Goal: Task Accomplishment & Management: Manage account settings

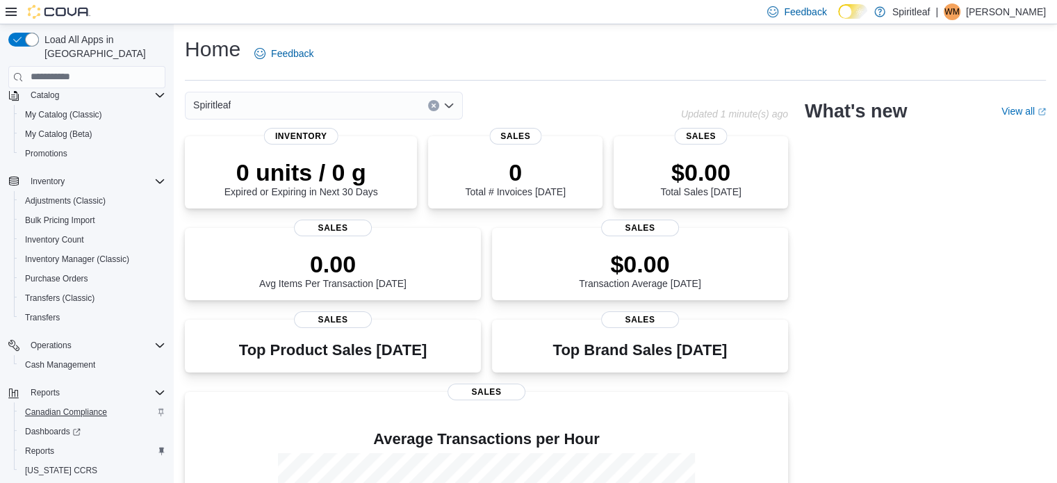
scroll to position [178, 0]
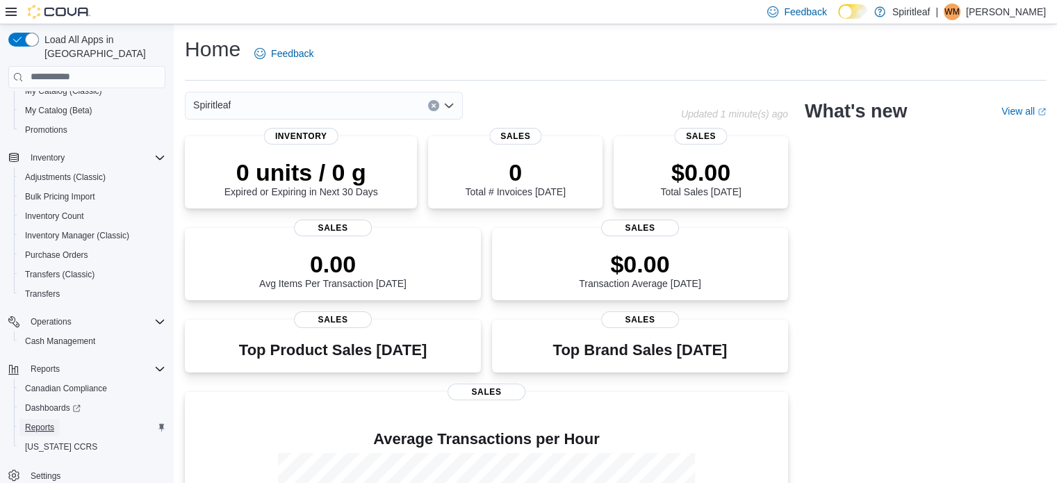
click at [32, 422] on span "Reports" at bounding box center [39, 427] width 29 height 11
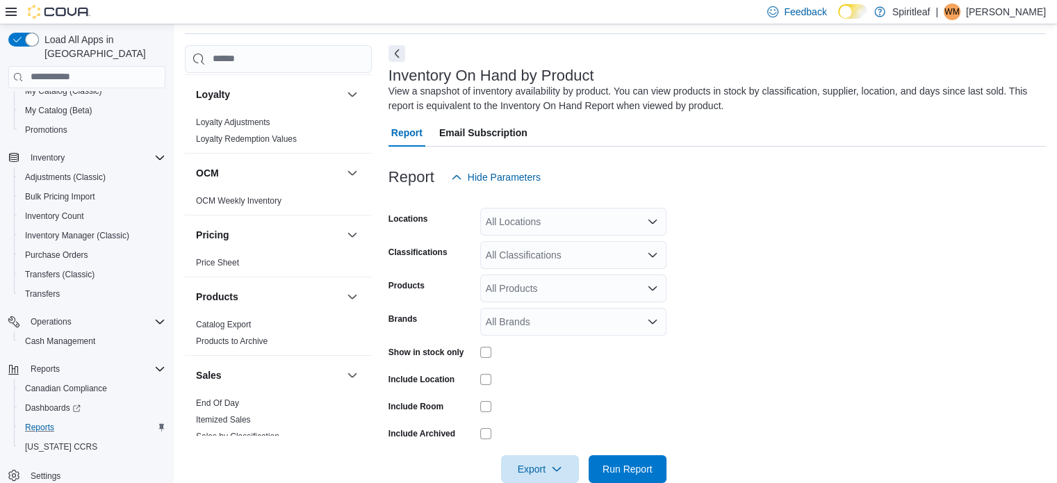
scroll to position [903, 0]
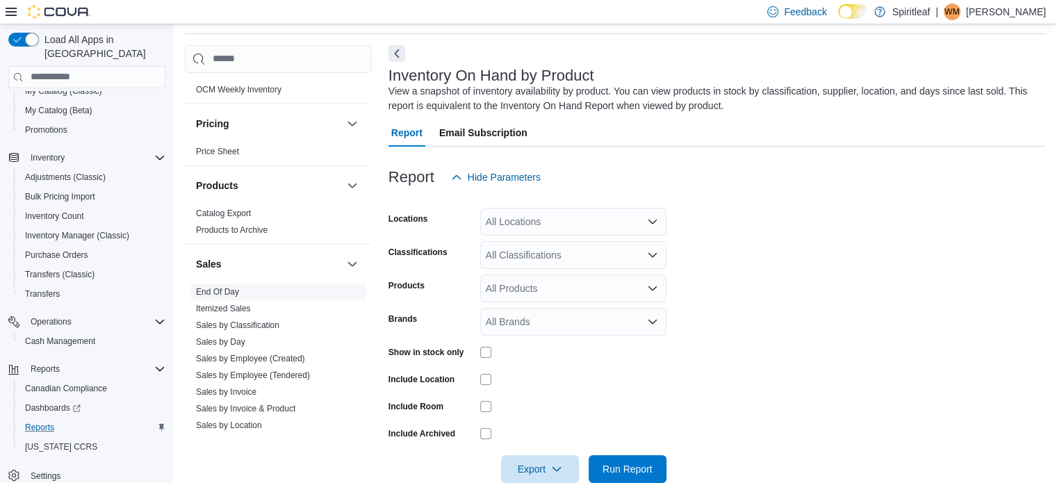
click at [227, 287] on link "End Of Day" at bounding box center [217, 292] width 43 height 10
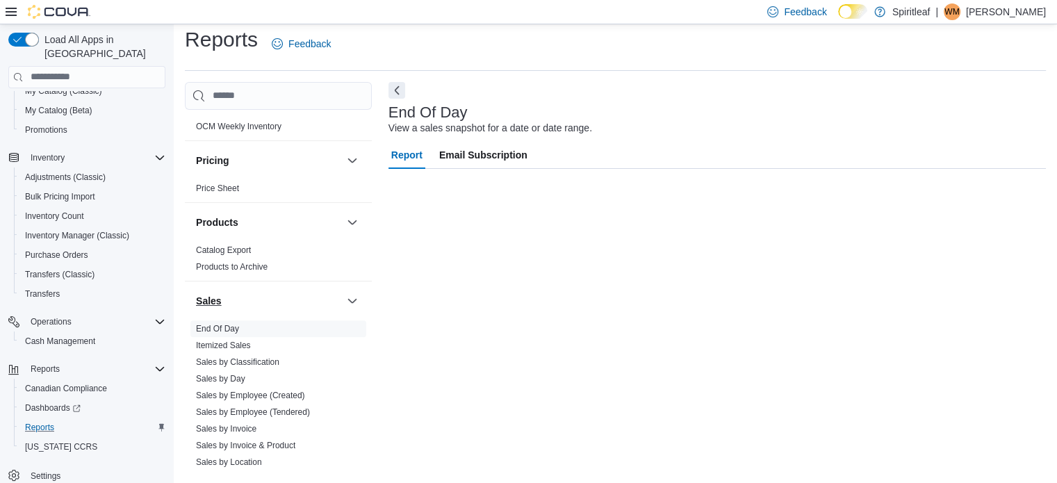
scroll to position [9, 0]
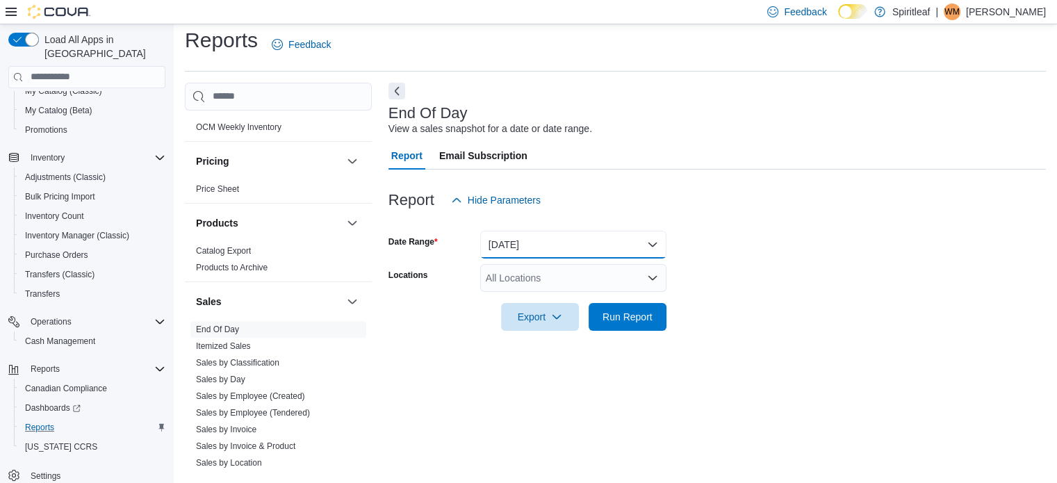
click at [519, 243] on button "Today" at bounding box center [573, 245] width 186 height 28
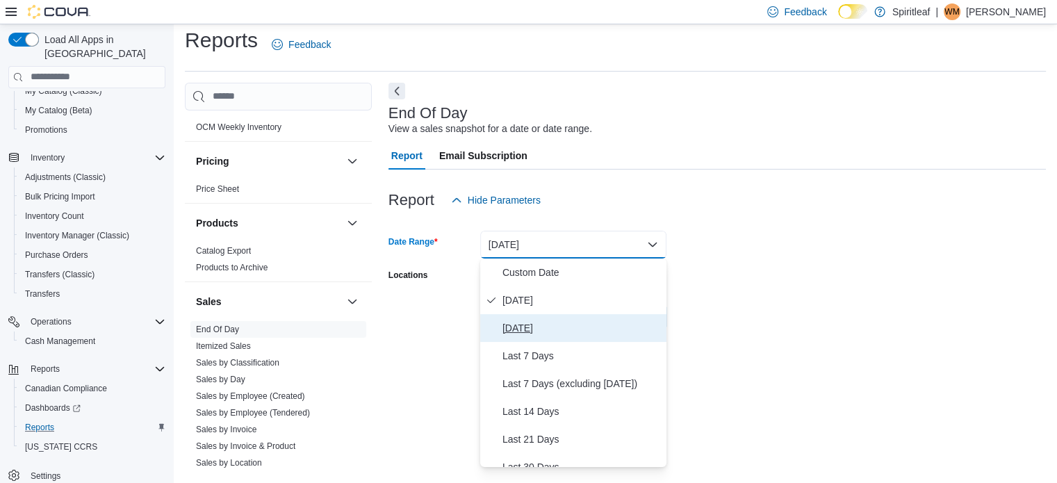
drag, startPoint x: 518, startPoint y: 329, endPoint x: 513, endPoint y: 318, distance: 12.1
click at [517, 329] on span "Yesterday" at bounding box center [581, 328] width 158 height 17
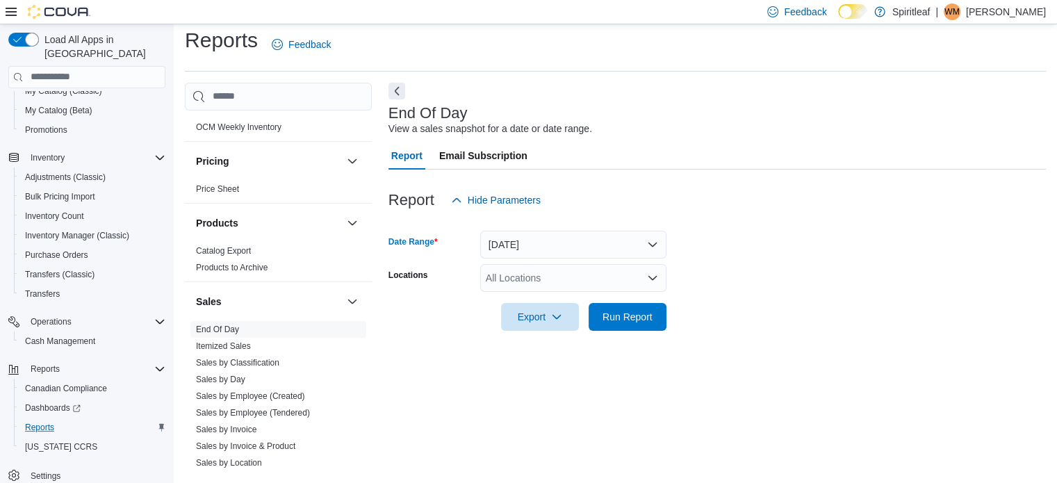
click at [506, 280] on div "All Locations" at bounding box center [573, 278] width 186 height 28
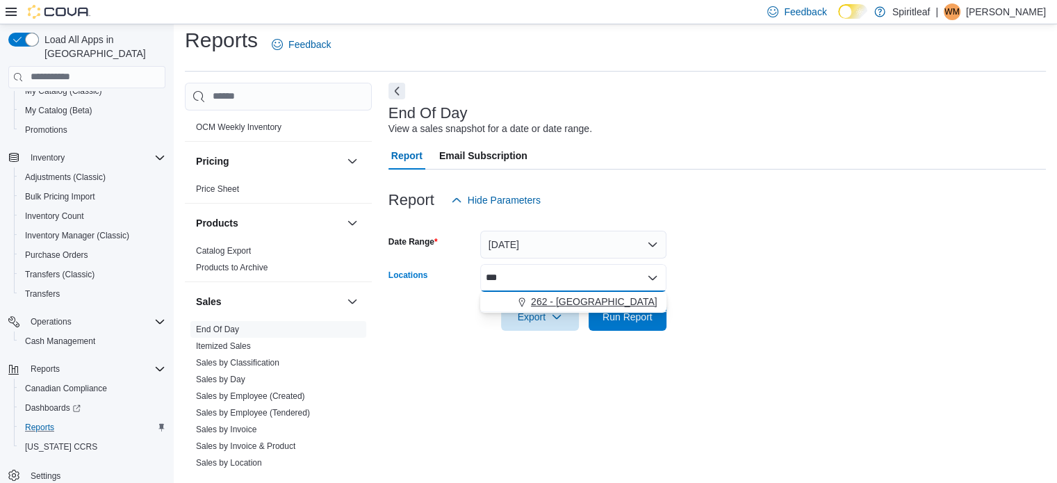
type input "***"
click at [552, 299] on span "262 - Drayton Valley" at bounding box center [594, 302] width 126 height 14
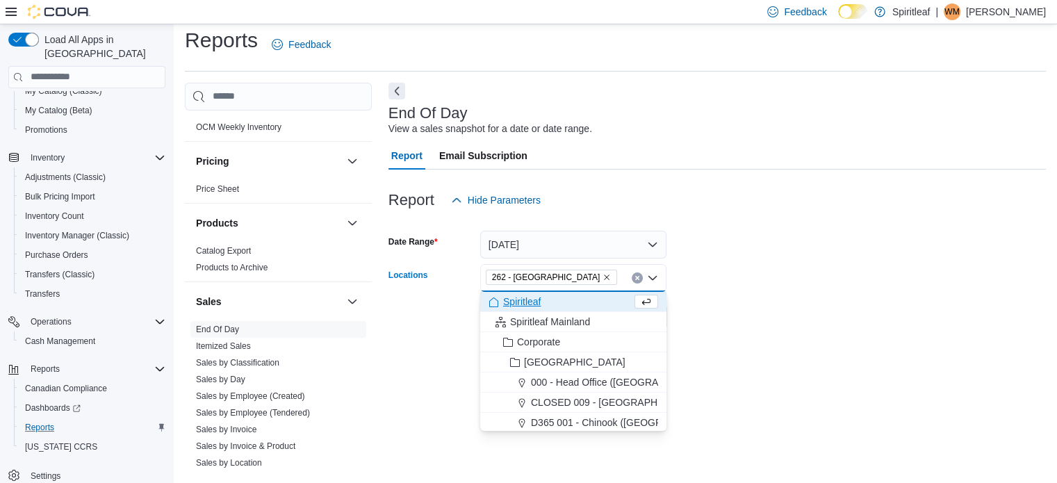
click at [769, 309] on form "Date Range Yesterday Locations 262 - Drayton Valley Combo box. Selected. 262 - …" at bounding box center [716, 272] width 657 height 117
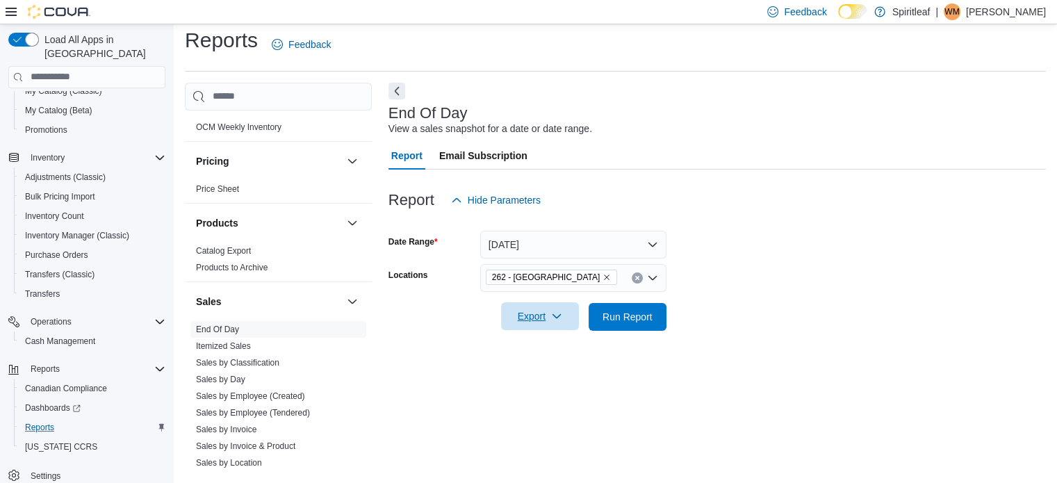
click at [537, 313] on span "Export" at bounding box center [539, 316] width 61 height 28
click at [547, 375] on span "Export to Pdf" at bounding box center [542, 372] width 63 height 11
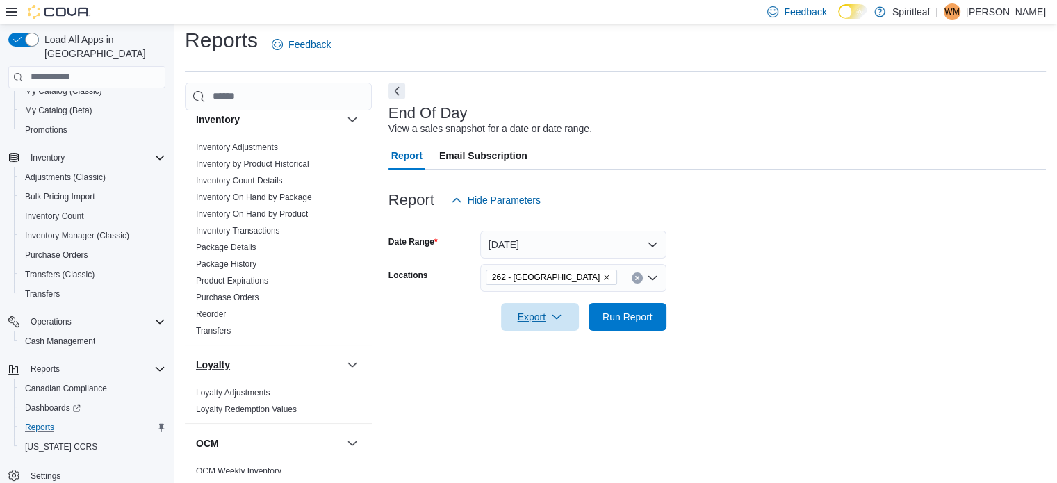
scroll to position [556, 0]
click at [265, 213] on link "Inventory On Hand by Product" at bounding box center [252, 218] width 112 height 10
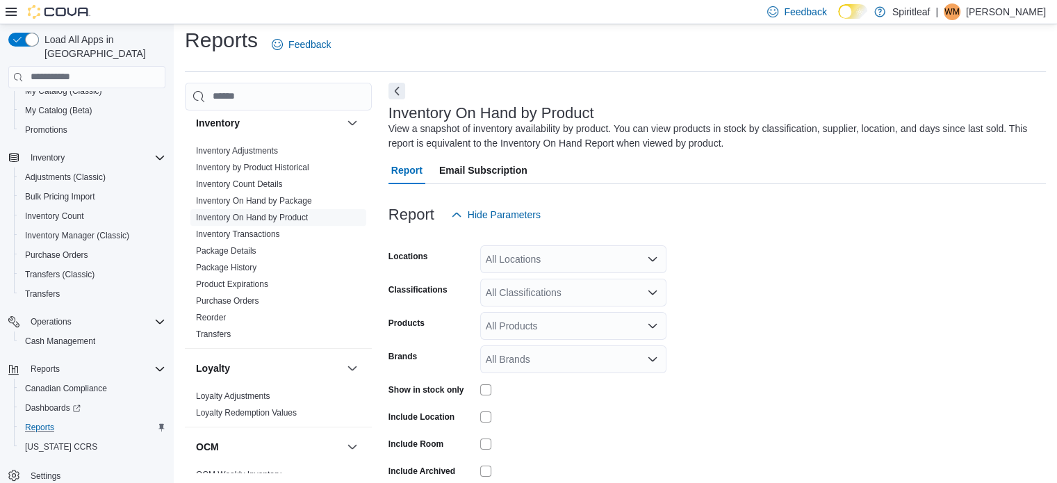
scroll to position [47, 0]
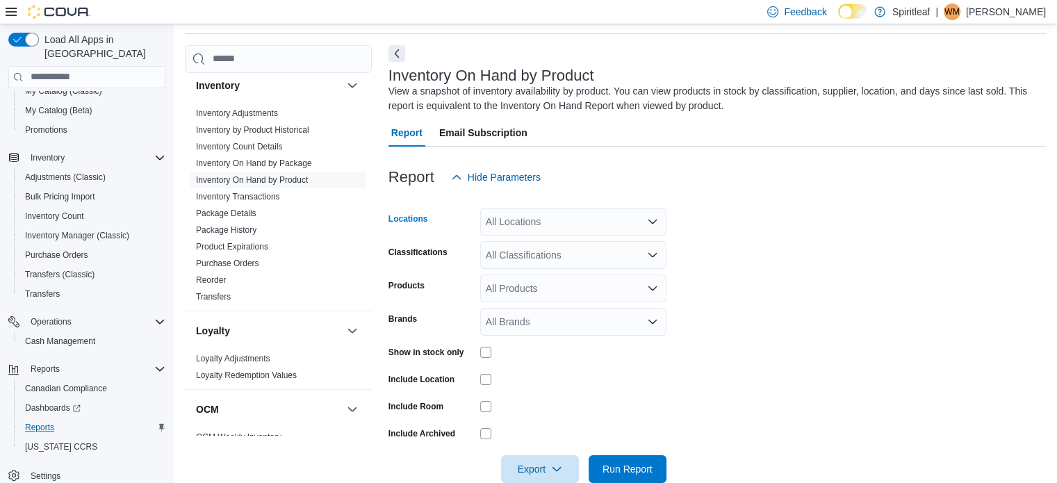
click at [548, 224] on div "All Locations" at bounding box center [573, 222] width 186 height 28
type input "***"
click at [562, 245] on span "262 - Drayton Valley" at bounding box center [594, 245] width 126 height 14
click at [894, 263] on form "Locations 262 - Drayton Valley Classifications All Classifications Products All…" at bounding box center [716, 337] width 657 height 292
click at [550, 253] on div "All Classifications" at bounding box center [573, 255] width 186 height 28
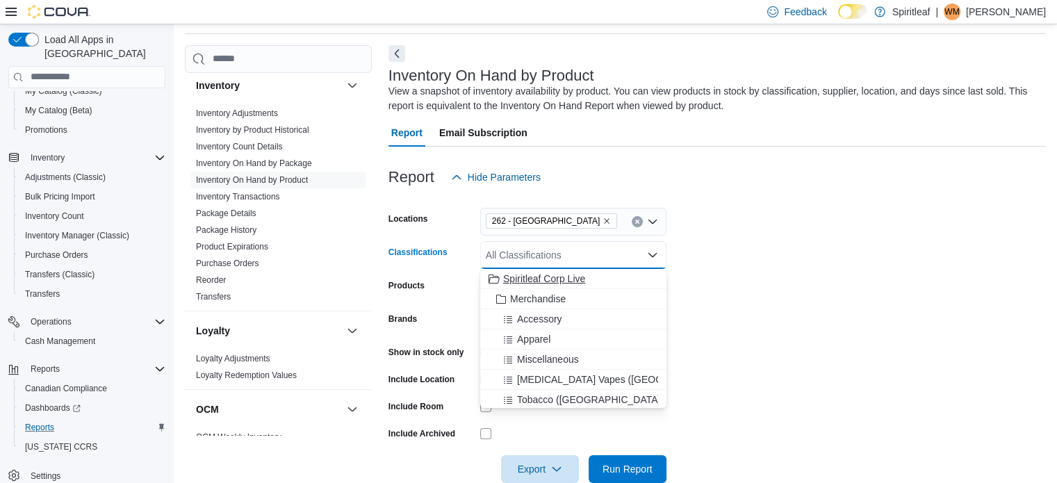
click at [538, 275] on span "Spiritleaf Corp Live" at bounding box center [544, 279] width 82 height 14
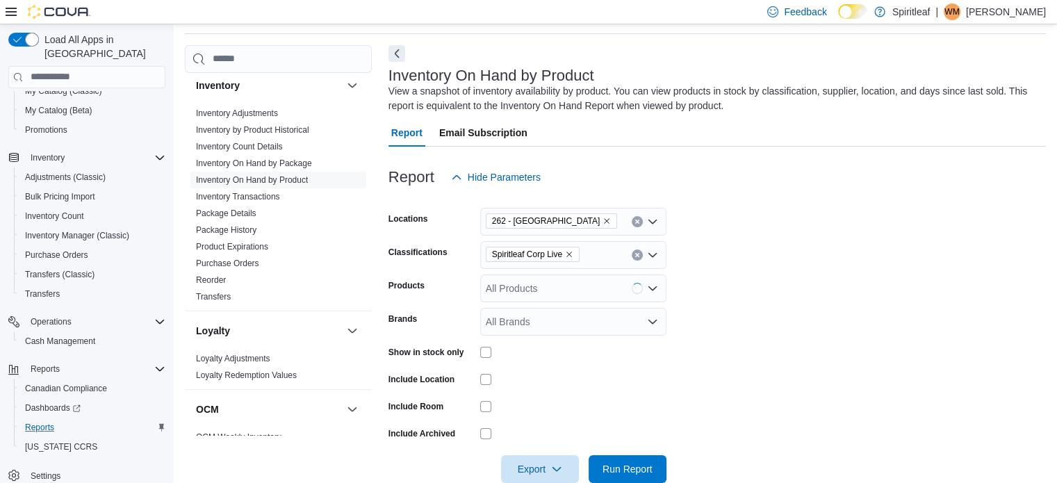
click at [790, 261] on form "Locations 262 - Drayton Valley Classifications Spiritleaf Corp Live Products Al…" at bounding box center [716, 337] width 657 height 292
click at [486, 372] on div at bounding box center [573, 379] width 186 height 22
click at [489, 372] on div at bounding box center [573, 379] width 186 height 22
drag, startPoint x: 533, startPoint y: 474, endPoint x: 538, endPoint y: 459, distance: 16.0
click at [534, 472] on span "Export" at bounding box center [539, 469] width 61 height 28
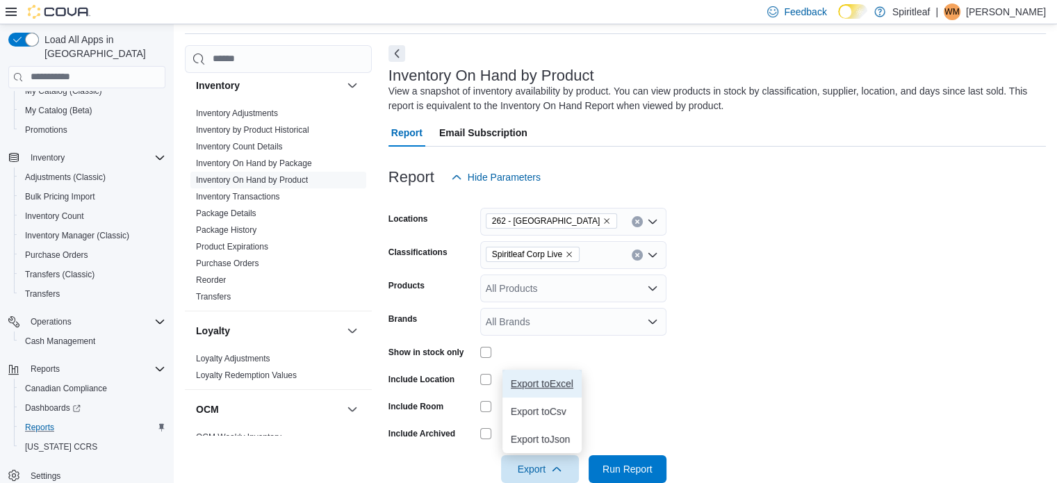
click at [542, 383] on span "Export to Excel" at bounding box center [542, 383] width 63 height 11
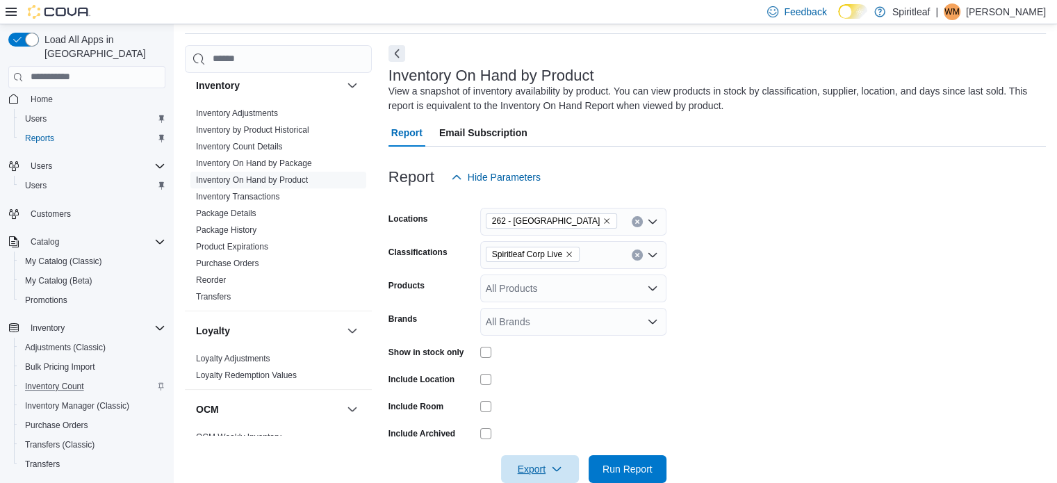
scroll to position [0, 0]
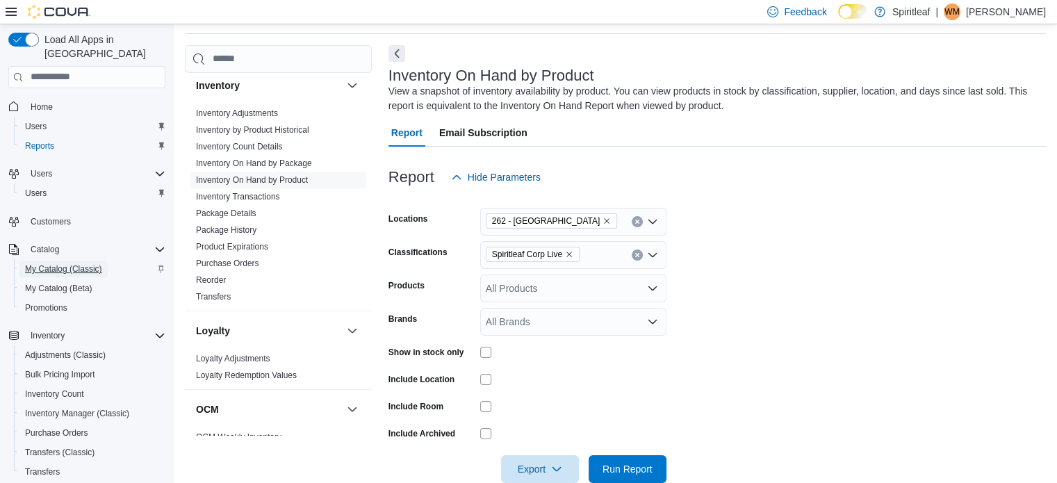
click at [55, 263] on span "My Catalog (Classic)" at bounding box center [63, 268] width 77 height 11
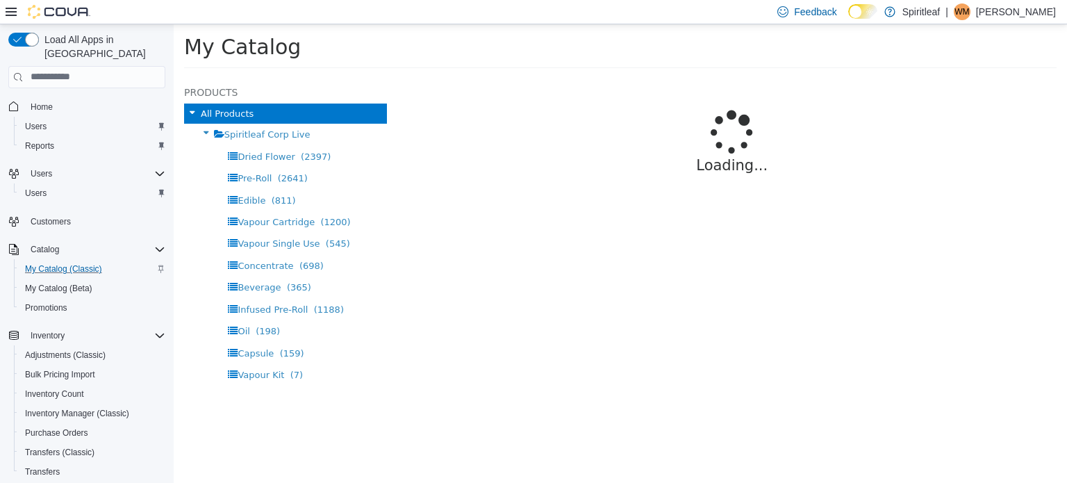
select select "**********"
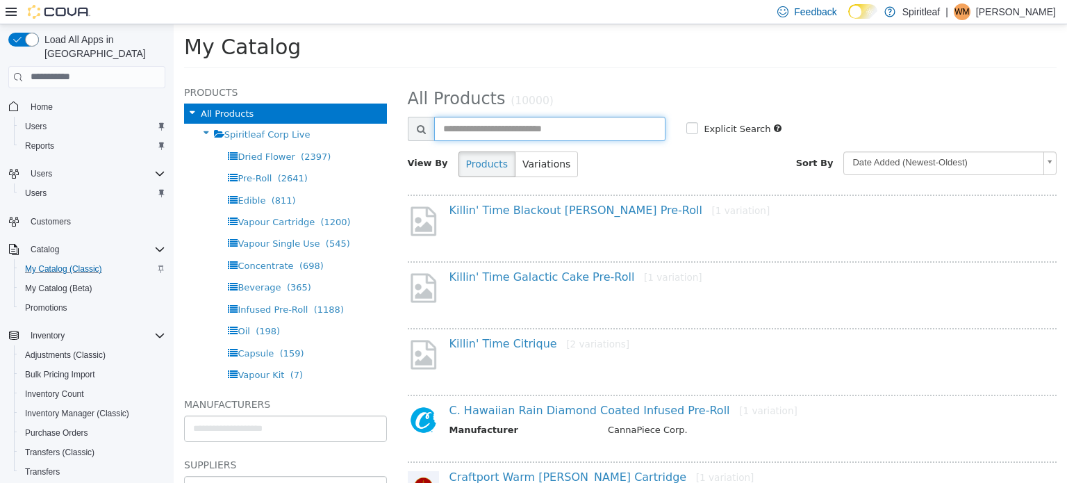
click at [500, 127] on input "text" at bounding box center [550, 128] width 232 height 24
type input "******"
select select "**********"
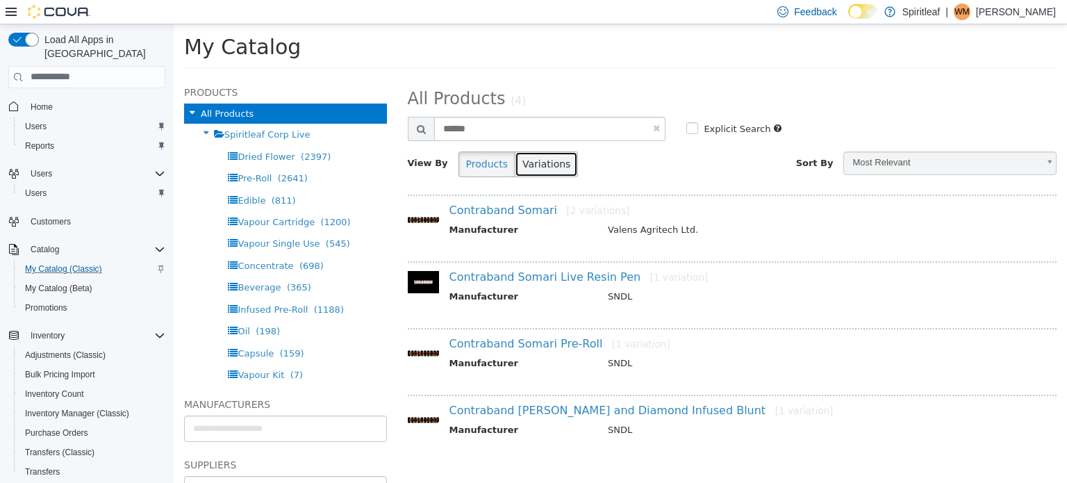
click at [525, 159] on button "Variations" at bounding box center [546, 164] width 63 height 26
select select "**********"
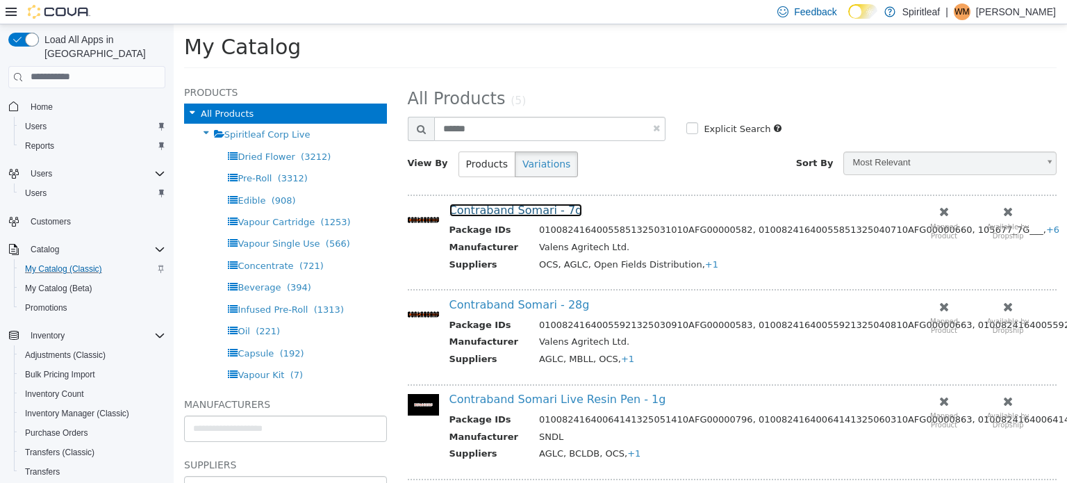
click at [530, 210] on link "Contraband Somari - 7g" at bounding box center [516, 209] width 133 height 13
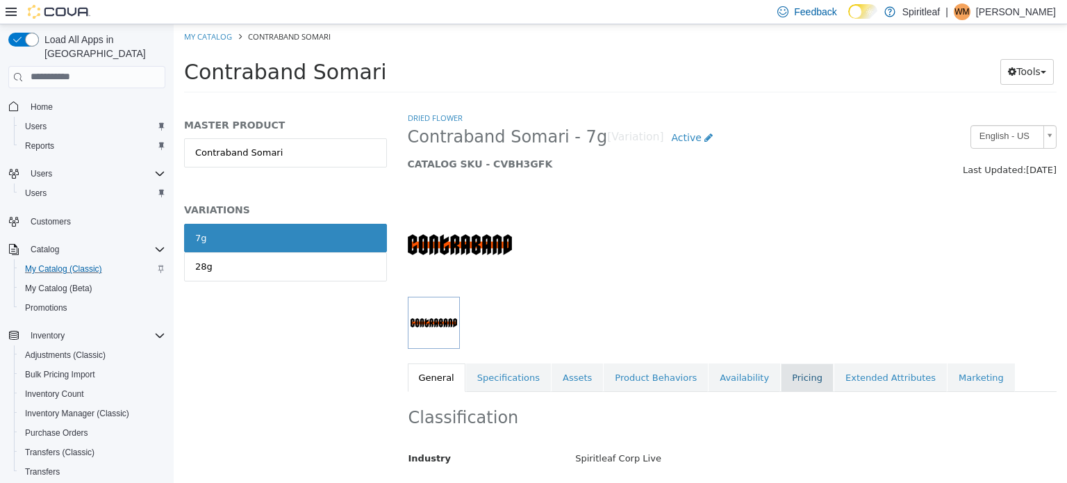
click at [781, 373] on link "Pricing" at bounding box center [807, 377] width 53 height 29
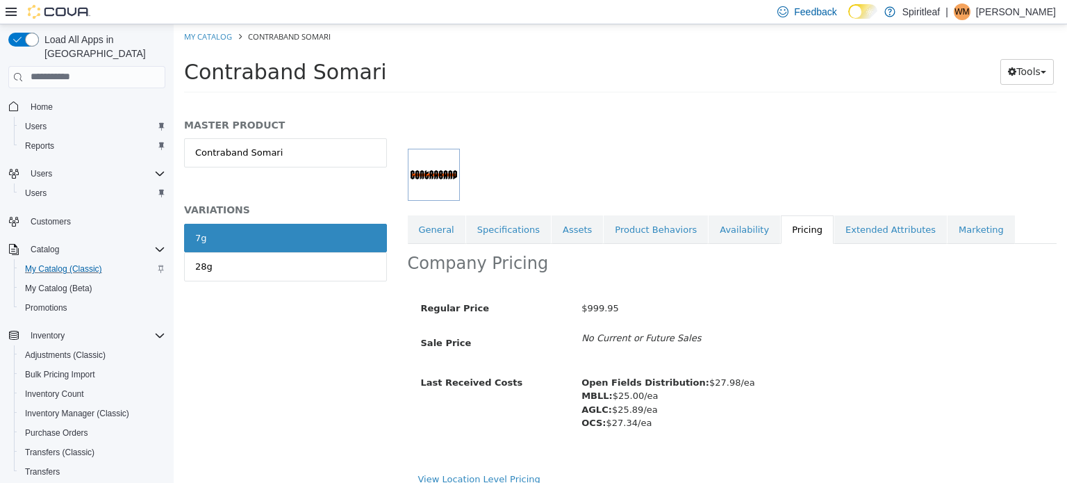
scroll to position [161, 0]
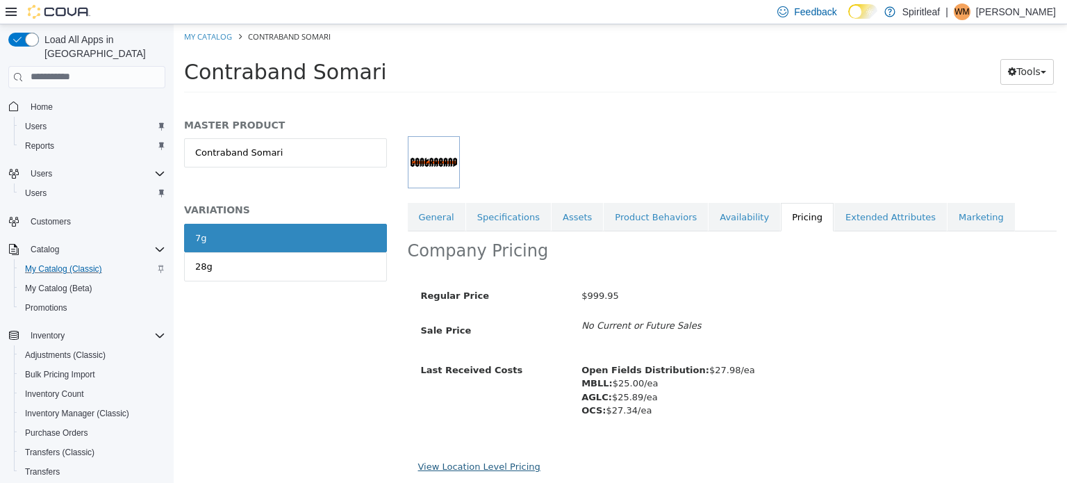
click at [450, 461] on link "View Location Level Pricing" at bounding box center [479, 466] width 122 height 10
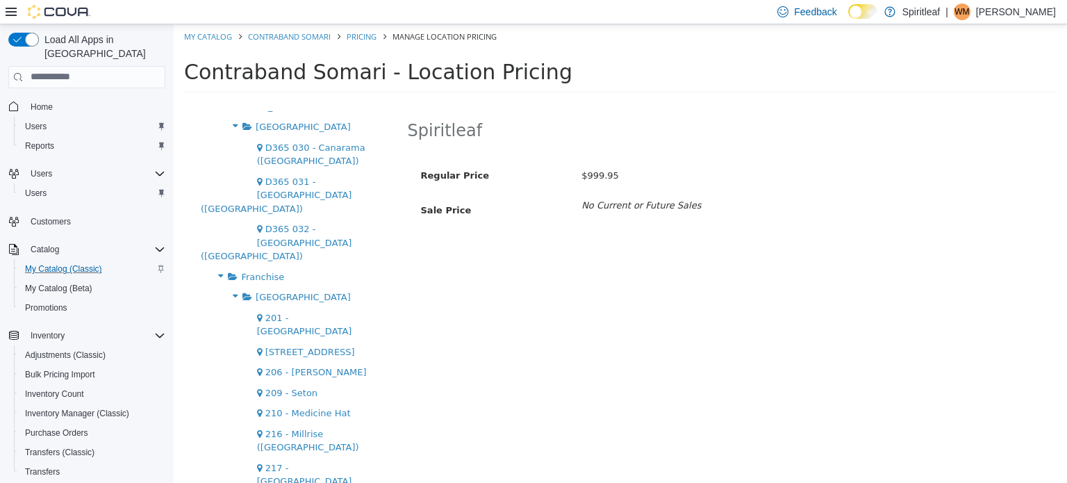
scroll to position [1112, 0]
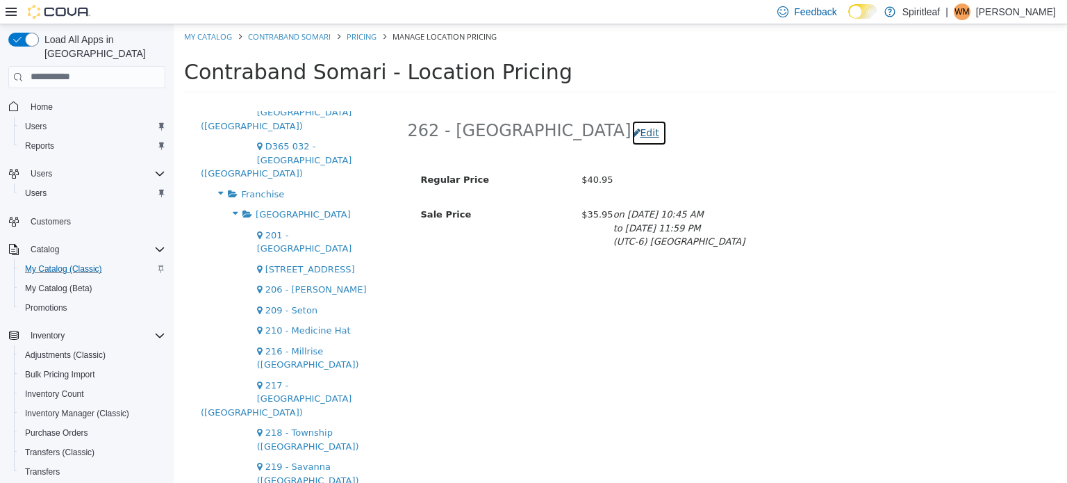
click at [632, 127] on button "Edit" at bounding box center [649, 133] width 35 height 26
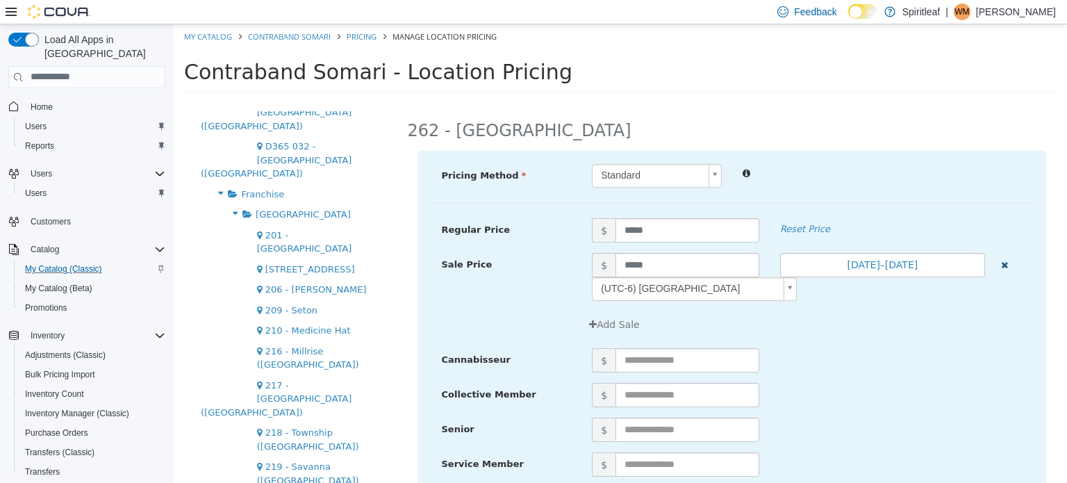
click at [1001, 261] on icon "button" at bounding box center [1004, 264] width 7 height 9
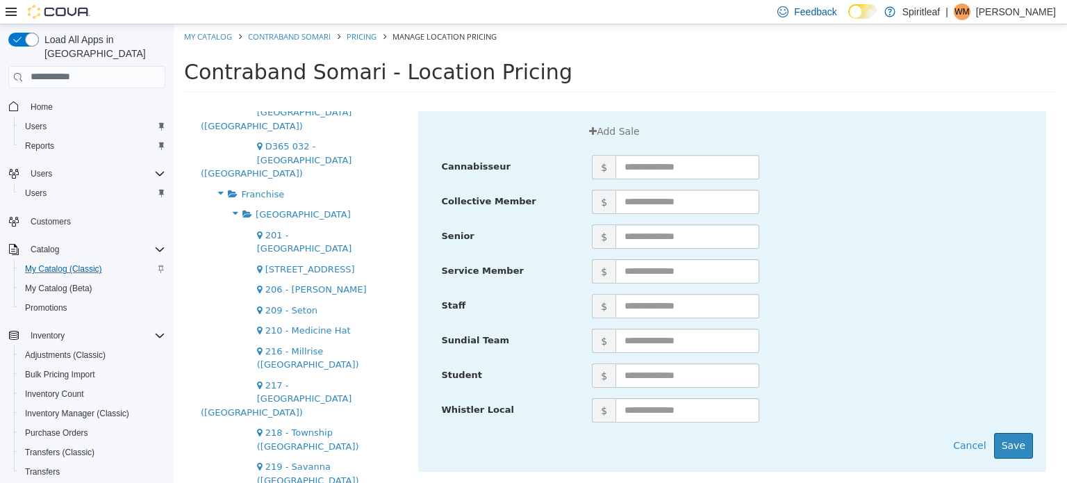
scroll to position [171, 0]
click at [1009, 439] on button "Save" at bounding box center [1013, 444] width 39 height 26
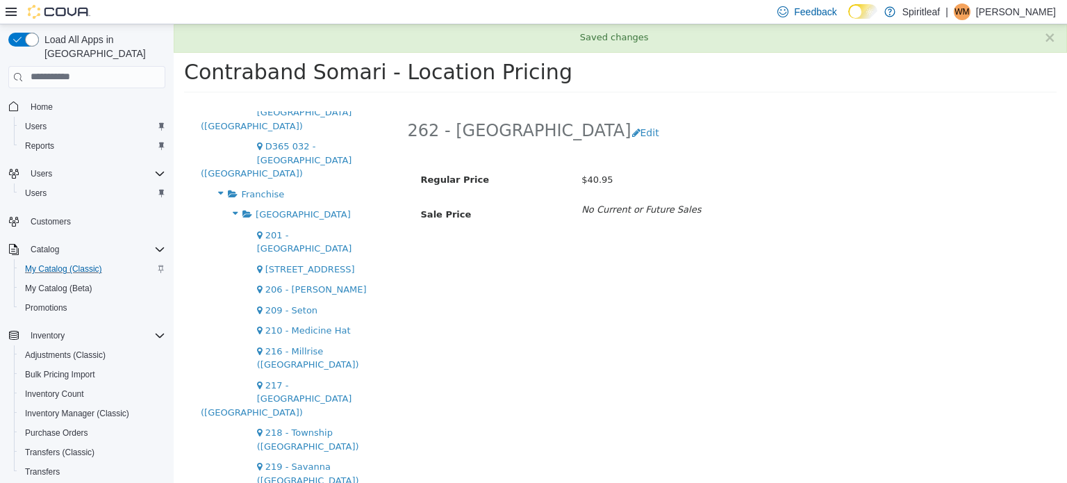
scroll to position [0, 0]
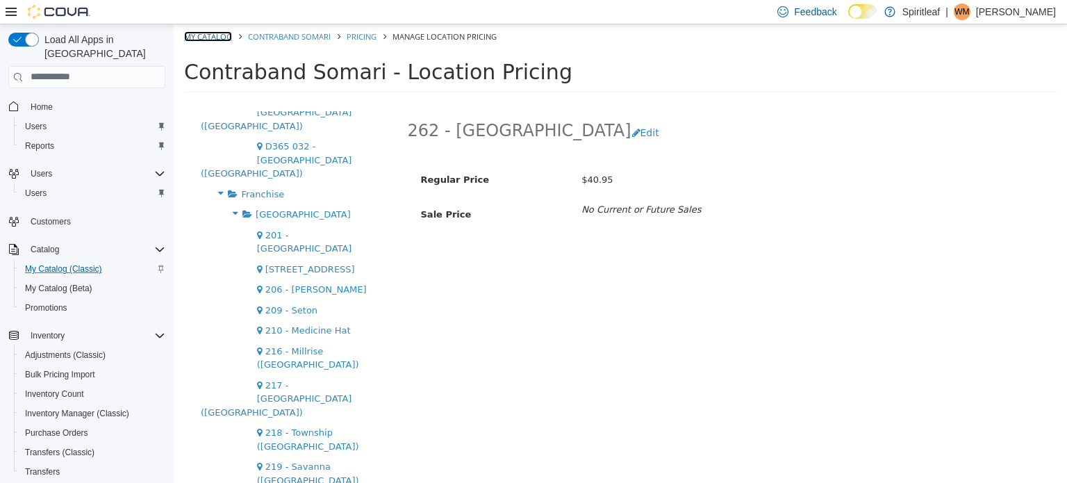
click at [222, 33] on link "My Catalog" at bounding box center [208, 36] width 48 height 10
select select "**********"
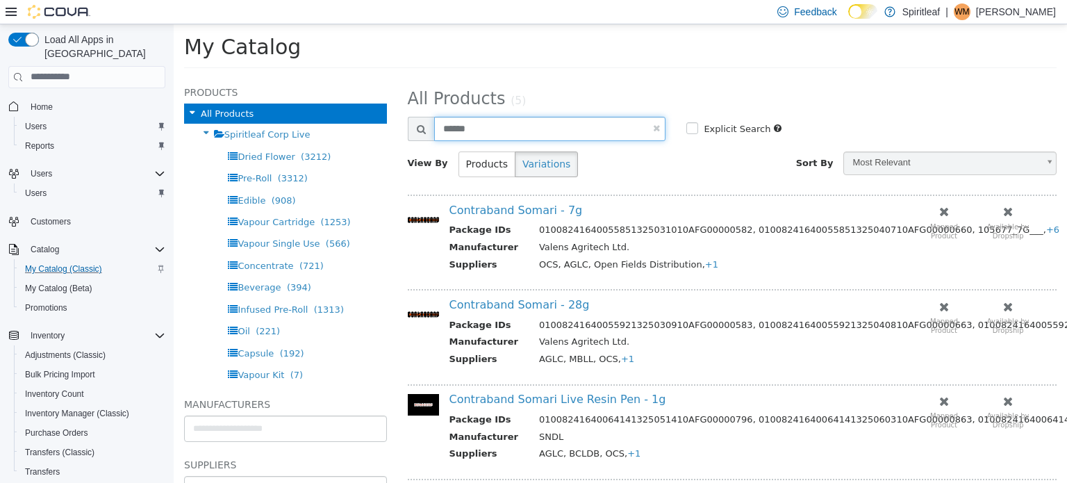
click at [456, 128] on input "******" at bounding box center [550, 128] width 232 height 24
drag, startPoint x: 477, startPoint y: 128, endPoint x: 395, endPoint y: 124, distance: 81.4
click at [395, 76] on div "**********" at bounding box center [621, 76] width 894 height 0
type input "**********"
select select "**********"
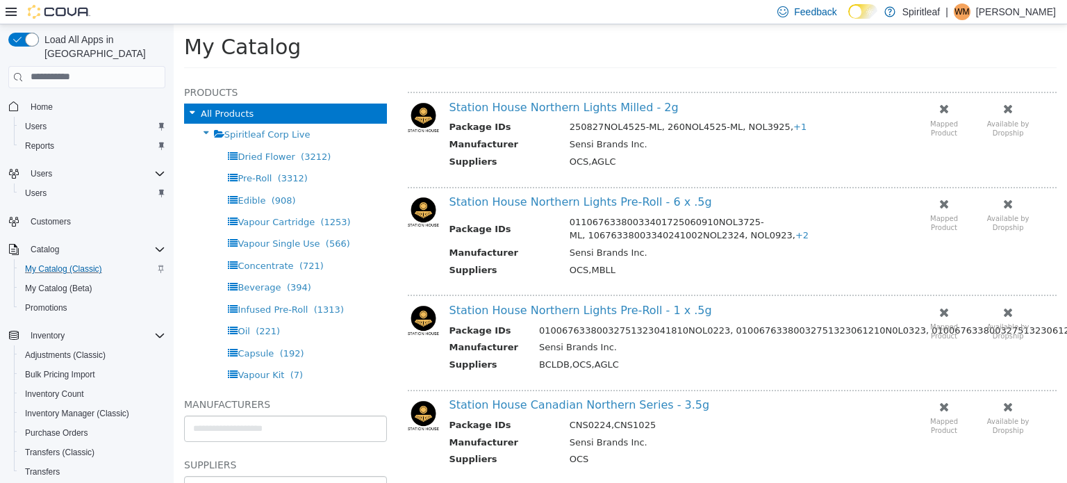
scroll to position [486, 0]
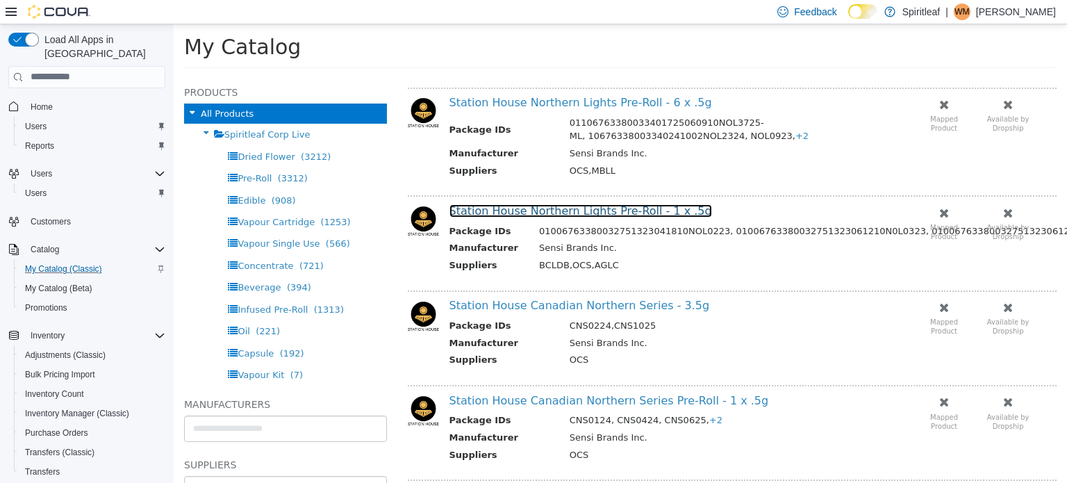
click at [578, 206] on link "Station House Northern Lights Pre-Roll - 1 x .5g" at bounding box center [581, 210] width 263 height 13
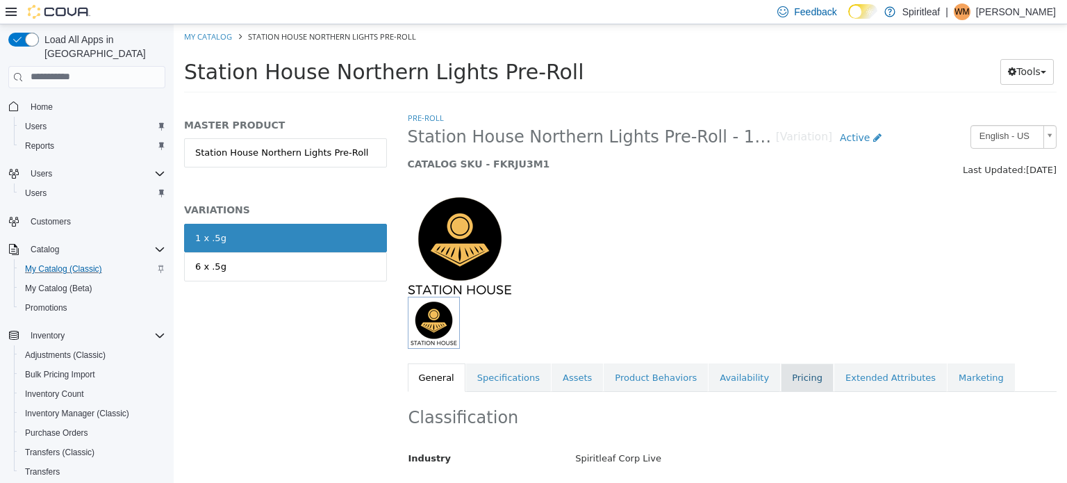
click at [781, 372] on link "Pricing" at bounding box center [807, 377] width 53 height 29
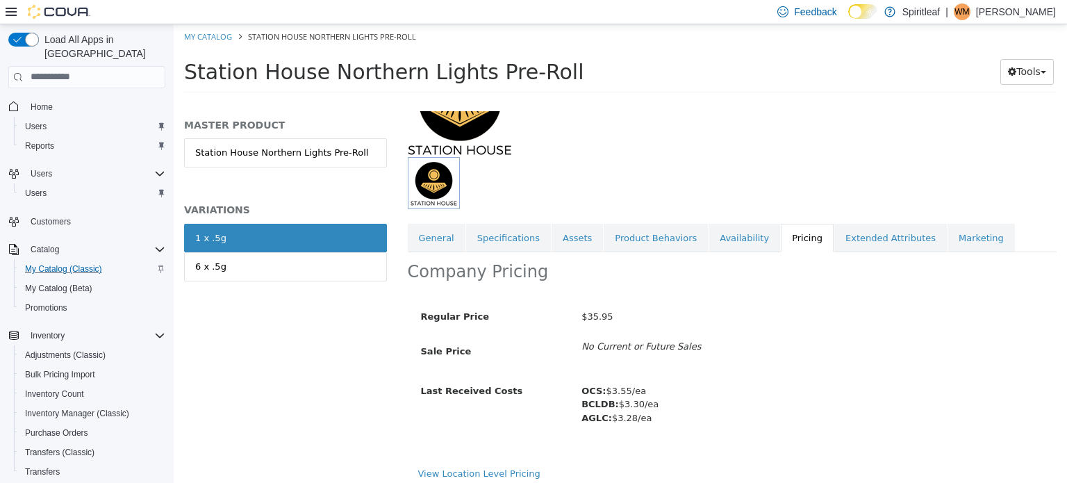
scroll to position [147, 0]
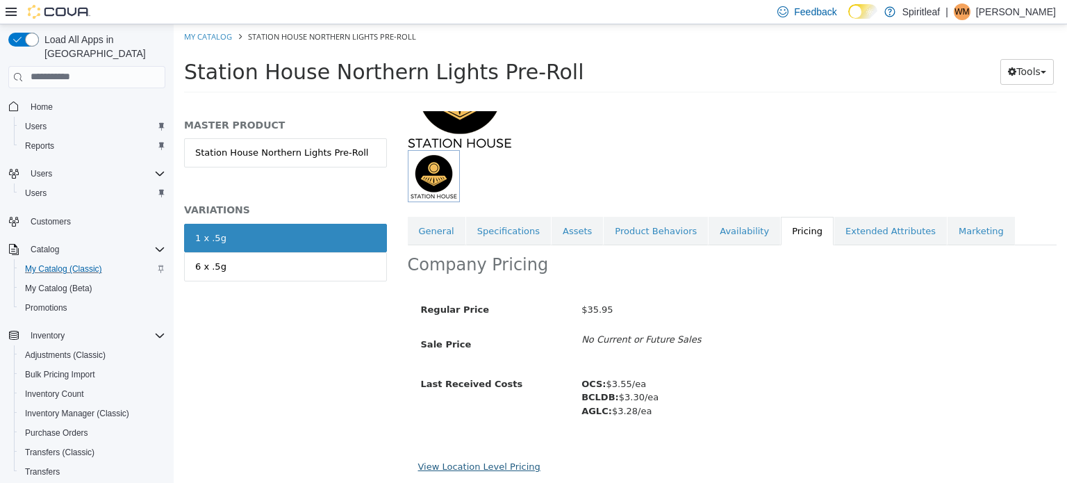
click at [461, 461] on link "View Location Level Pricing" at bounding box center [479, 466] width 122 height 10
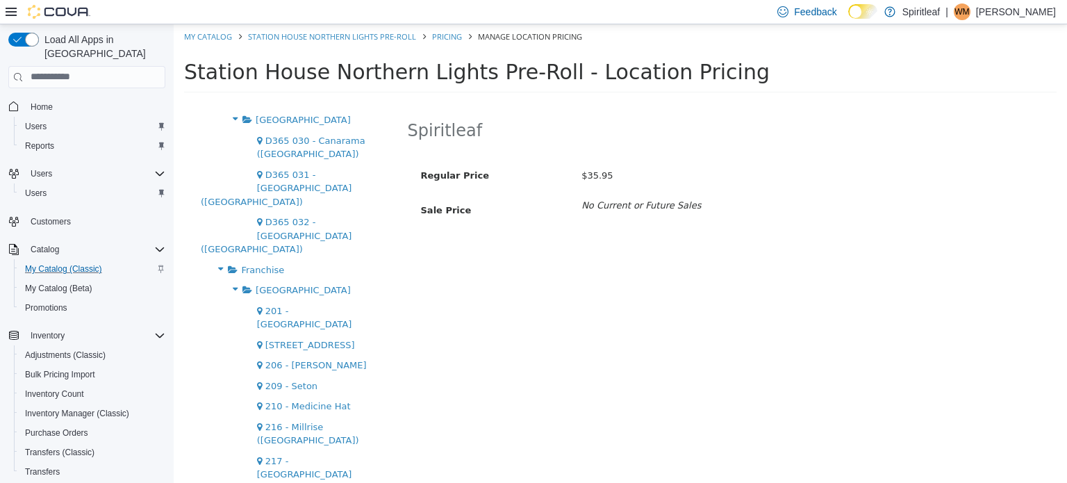
scroll to position [1042, 0]
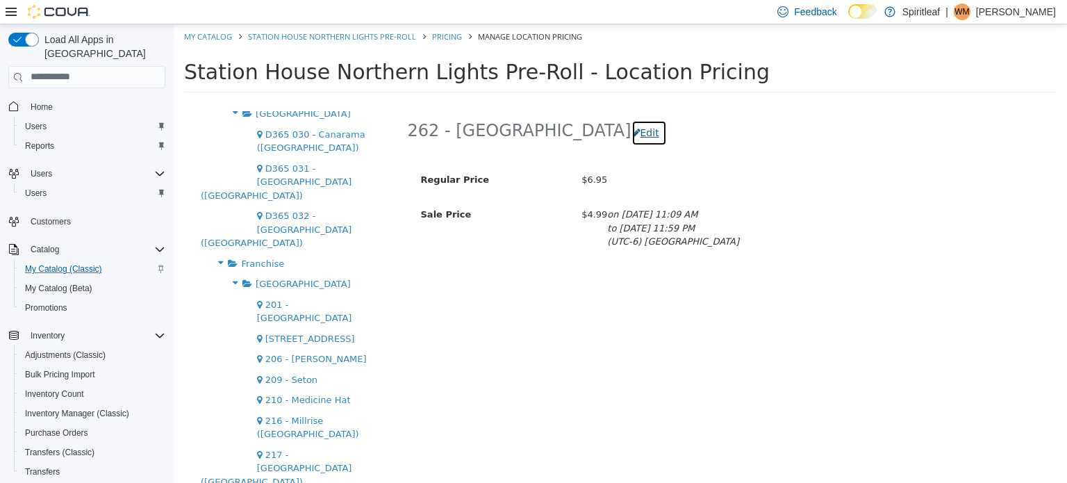
click at [632, 127] on button "Edit" at bounding box center [649, 133] width 35 height 26
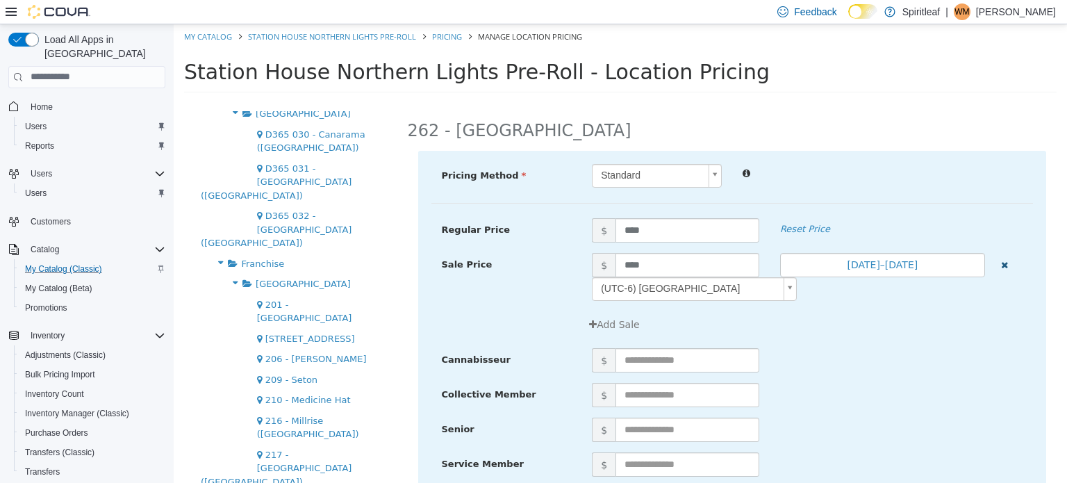
click at [1001, 262] on icon "button" at bounding box center [1004, 264] width 7 height 9
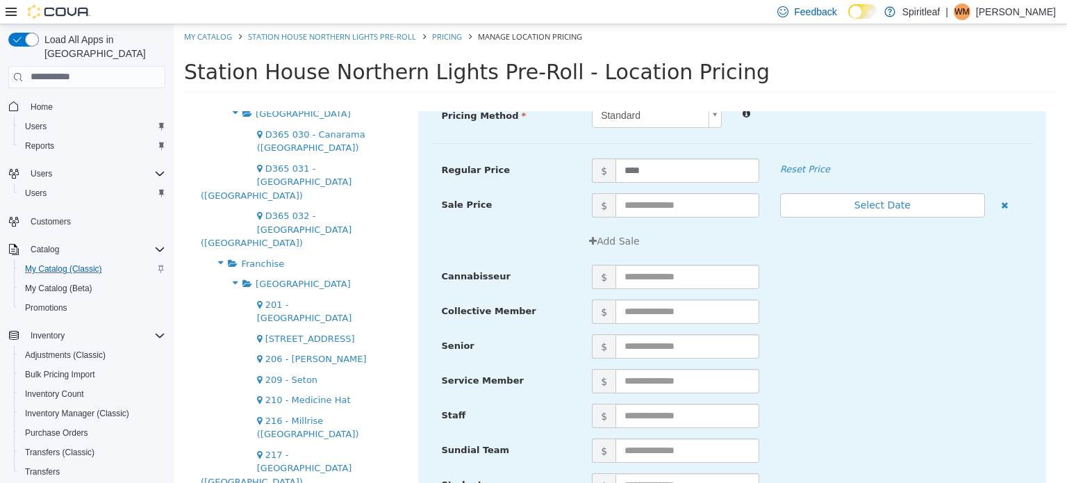
scroll to position [171, 0]
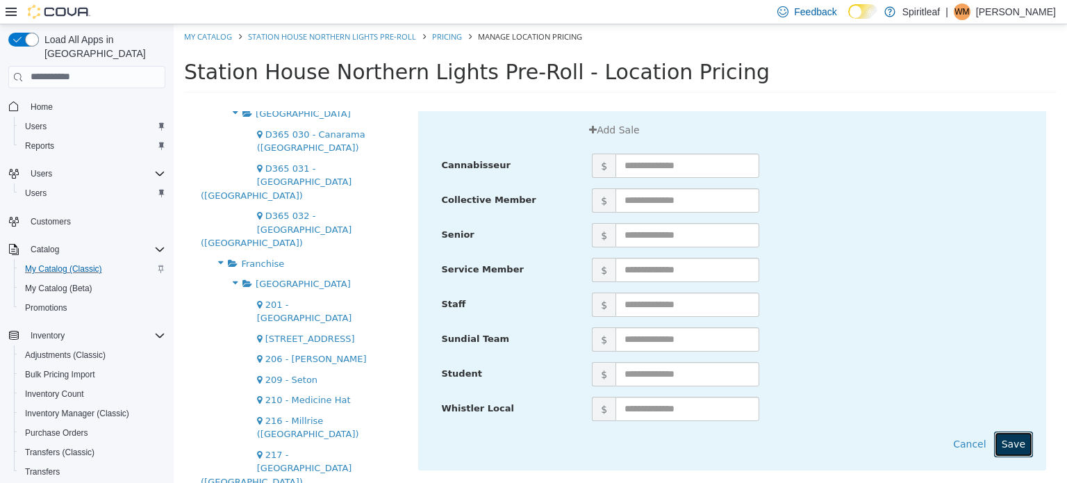
click at [1003, 439] on button "Save" at bounding box center [1013, 444] width 39 height 26
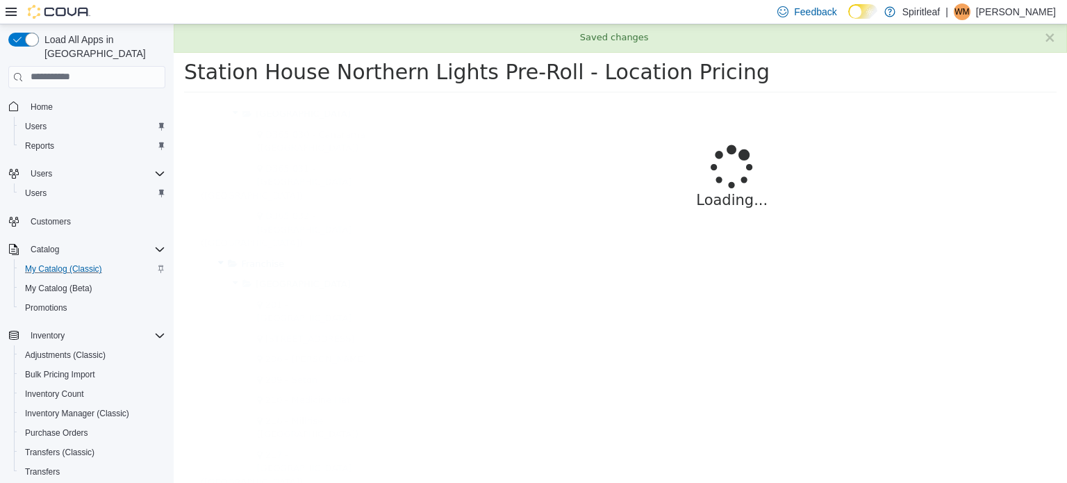
scroll to position [0, 0]
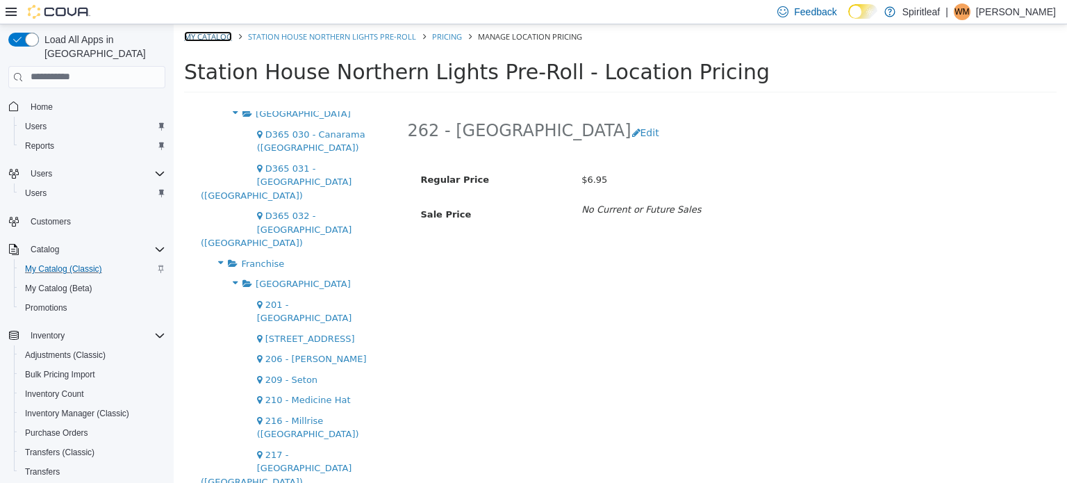
click at [203, 32] on link "My Catalog" at bounding box center [208, 36] width 48 height 10
select select "**********"
